Goal: Find specific page/section: Find specific page/section

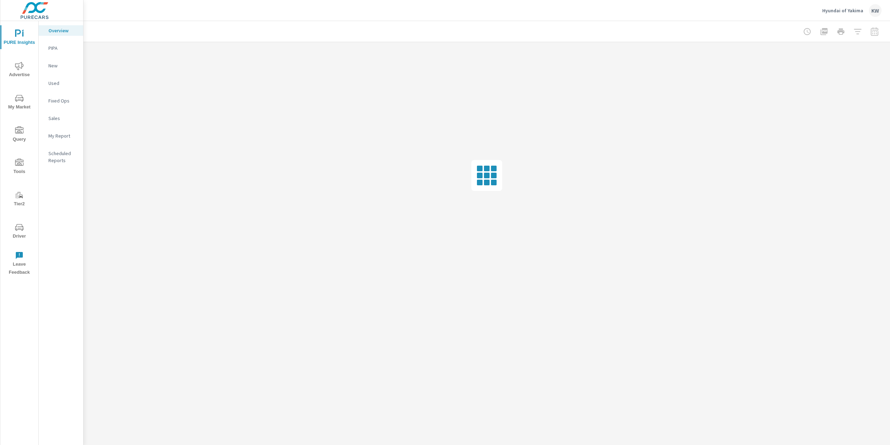
click at [21, 234] on span "Driver" at bounding box center [19, 231] width 34 height 17
click at [16, 234] on span "Driver" at bounding box center [19, 231] width 34 height 17
click at [22, 231] on span "Driver" at bounding box center [19, 231] width 34 height 17
